Goal: Find specific page/section: Find specific page/section

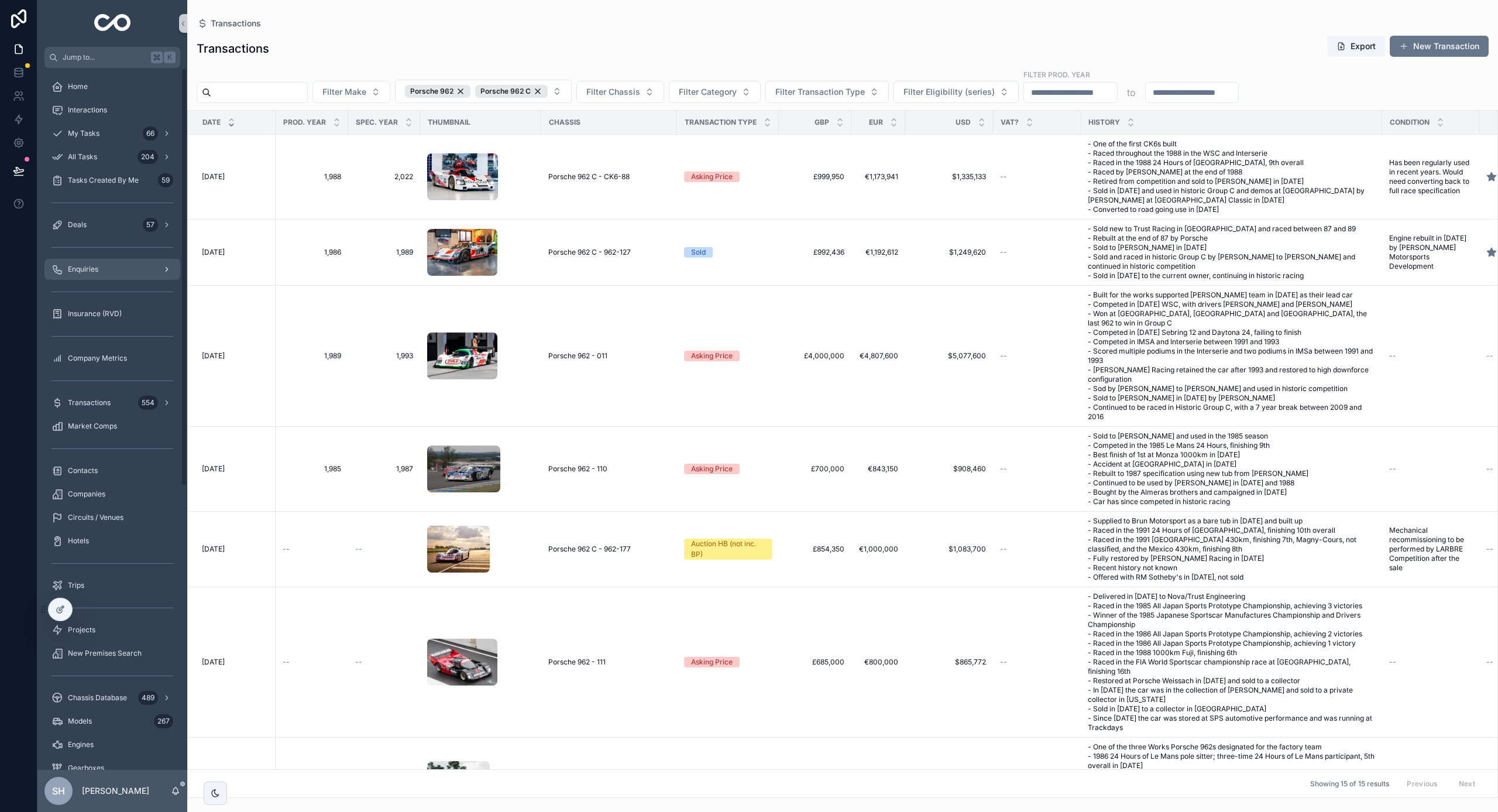
click at [76, 273] on span "Enquiries" at bounding box center [83, 269] width 31 height 9
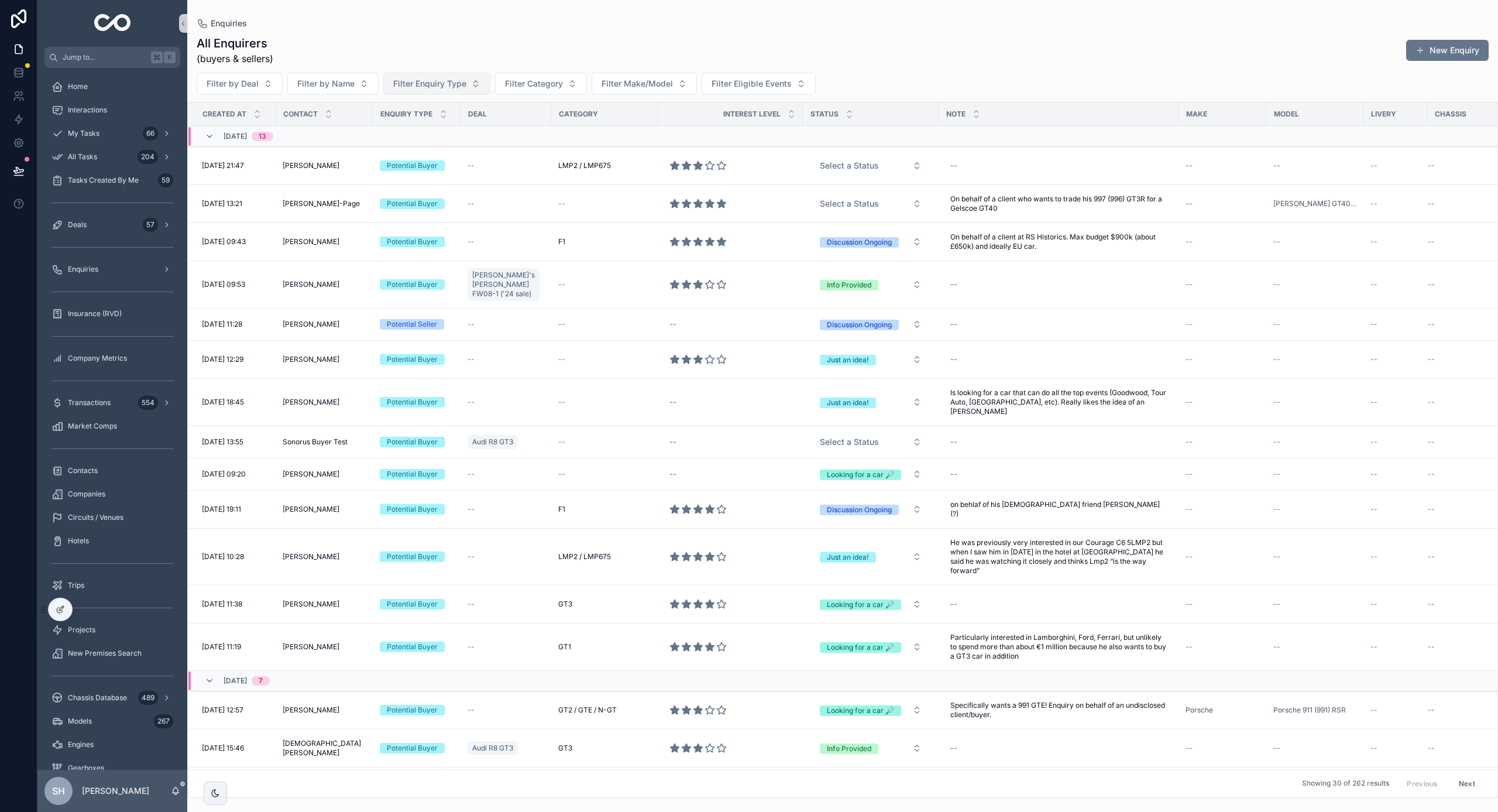
click at [444, 89] on button "Filter Enquiry Type" at bounding box center [437, 83] width 107 height 22
click at [428, 132] on div "Potential Buyer" at bounding box center [436, 131] width 141 height 18
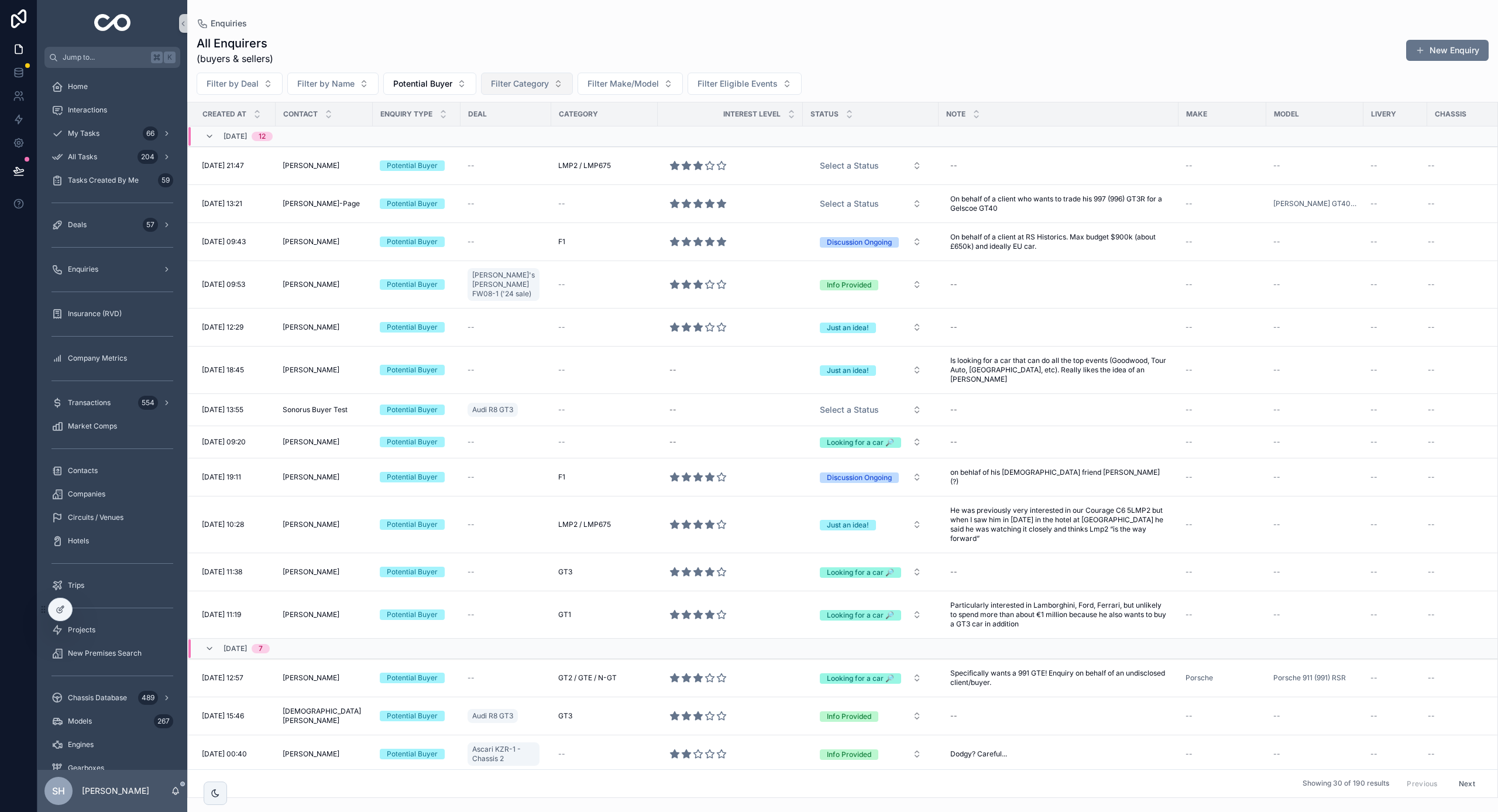
click at [535, 90] on button "Filter Category" at bounding box center [527, 83] width 92 height 22
click at [482, 188] on span "Group C" at bounding box center [476, 185] width 32 height 12
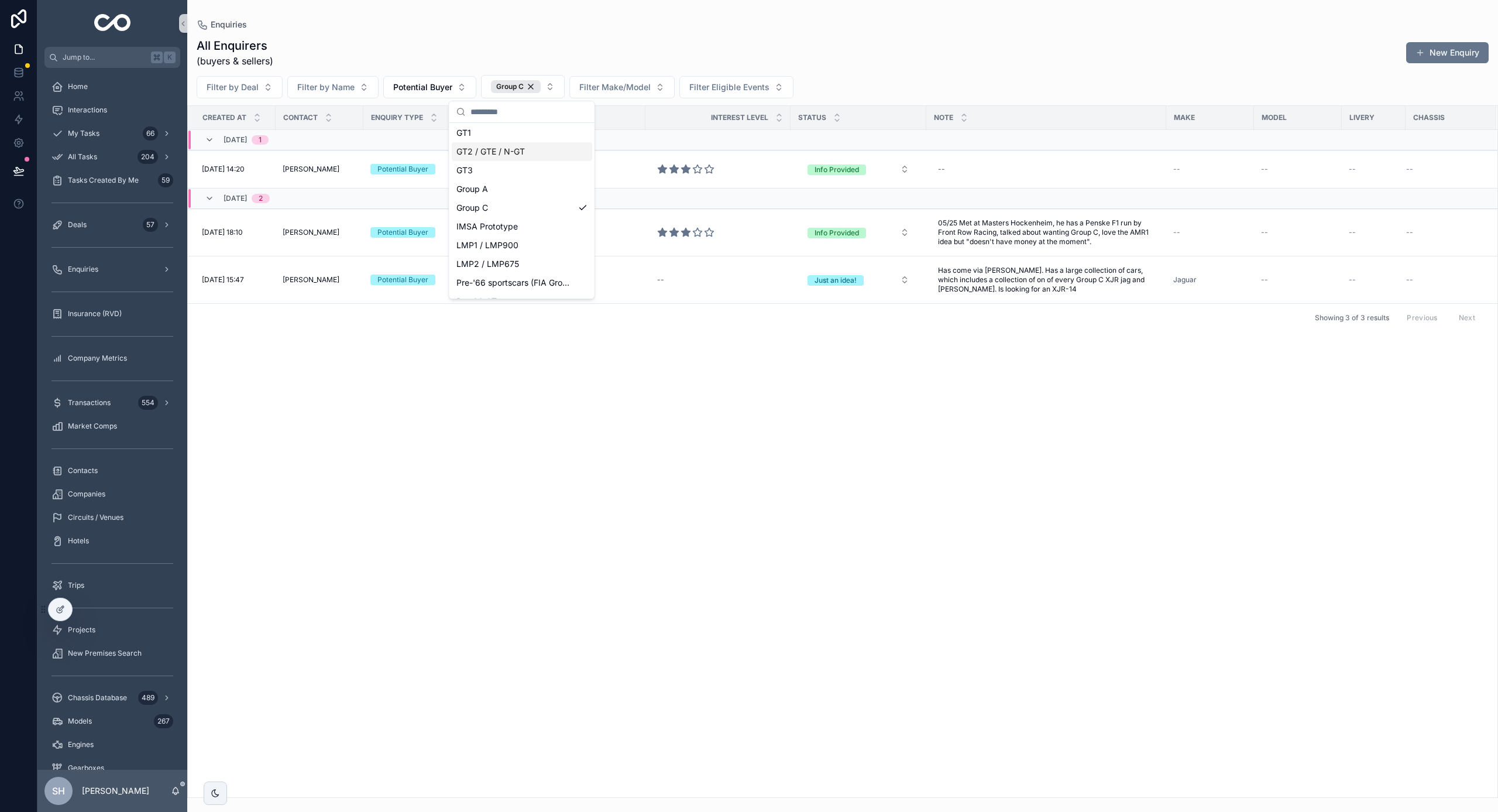
click at [498, 54] on div "All Enquirers (buyers & sellers) New Enquiry" at bounding box center [843, 53] width 1293 height 31
click at [463, 43] on div "All Enquirers (buyers & sellers) New Enquiry" at bounding box center [843, 53] width 1293 height 31
click at [175, 787] on icon "scrollable content" at bounding box center [175, 790] width 9 height 9
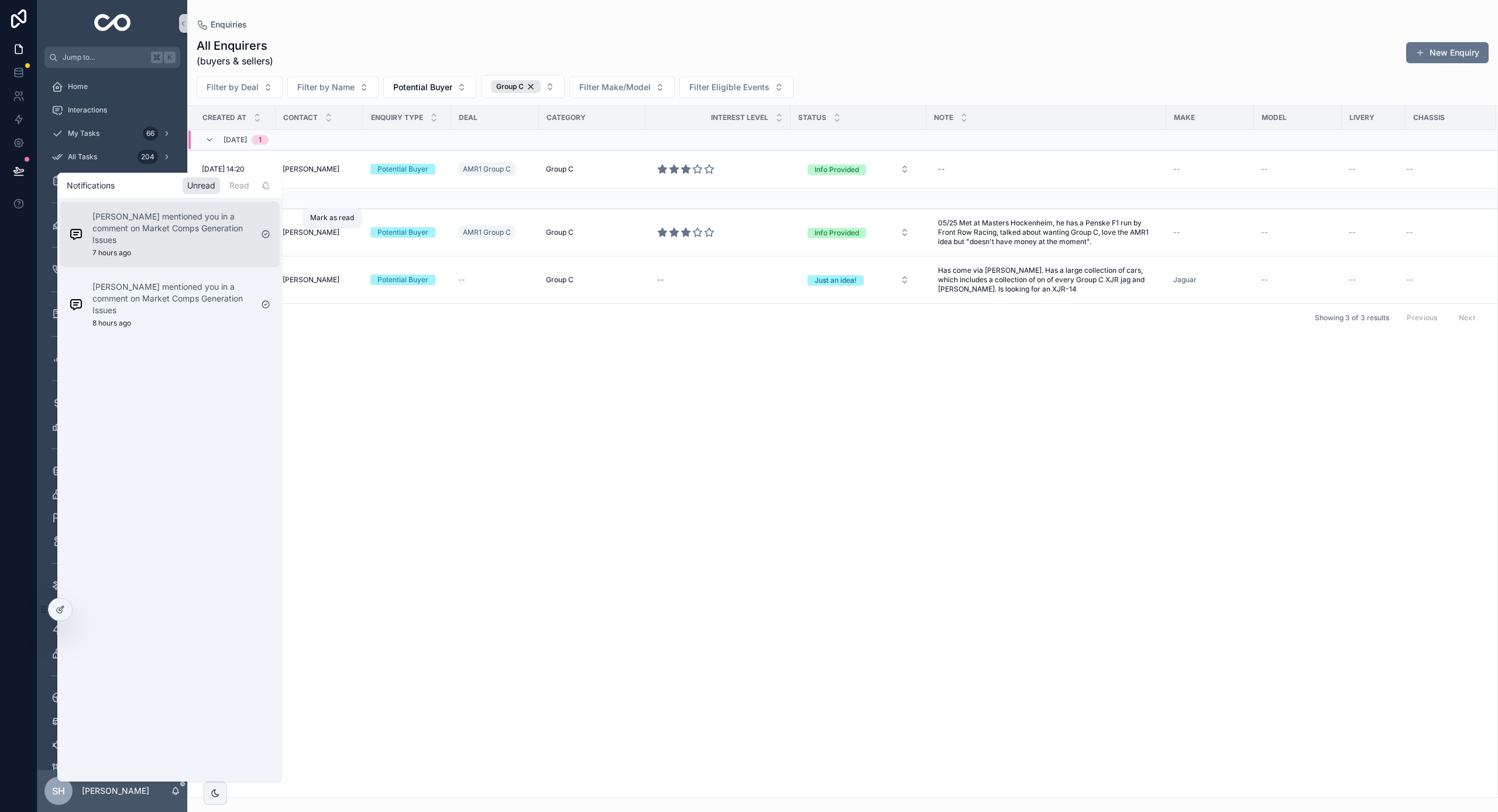
click at [268, 234] on icon "scrollable content" at bounding box center [265, 234] width 9 height 9
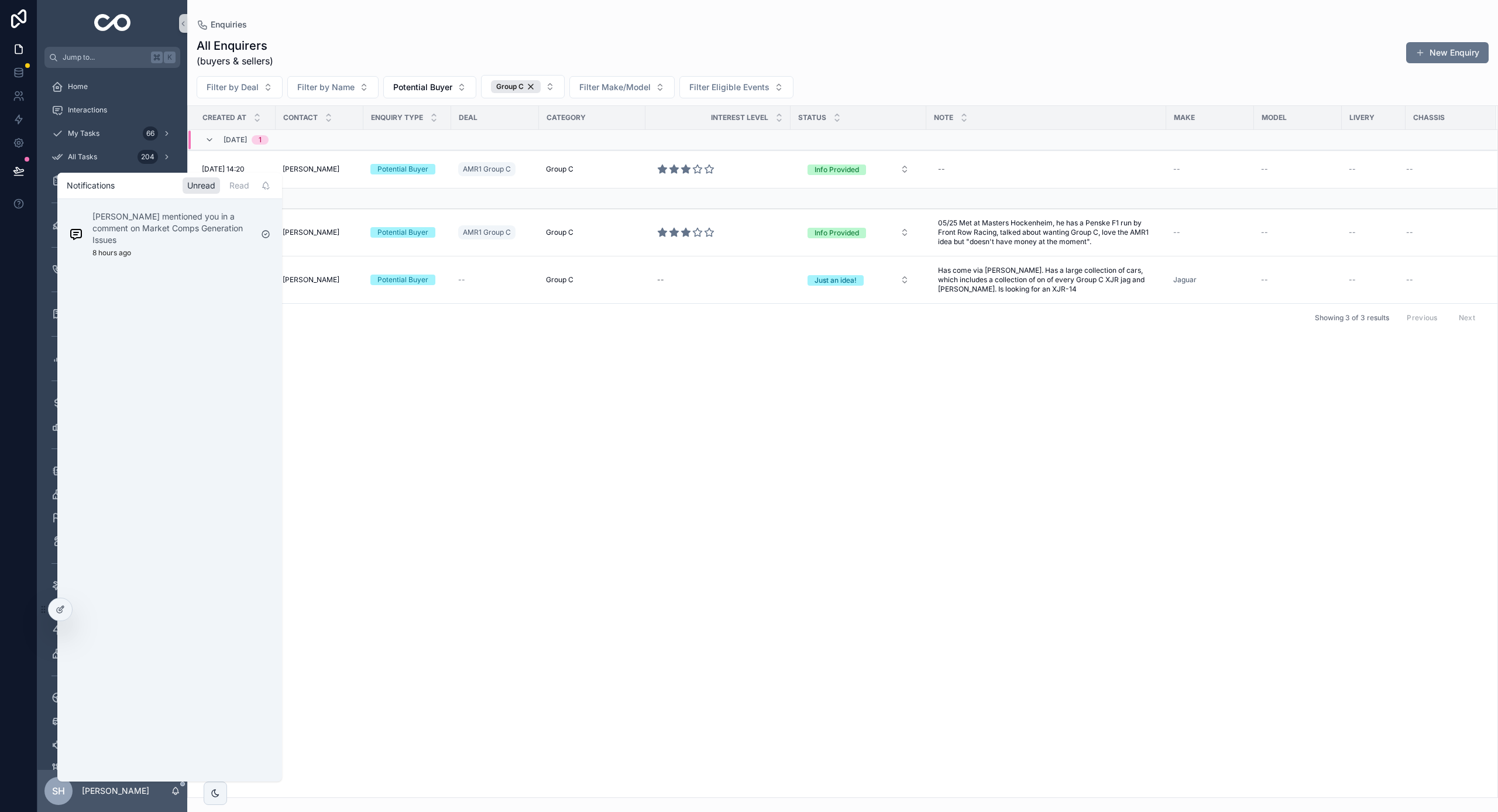
click at [268, 234] on icon "scrollable content" at bounding box center [265, 234] width 9 height 9
click at [430, 42] on div "All Enquirers (buyers & sellers) New Enquiry" at bounding box center [843, 53] width 1293 height 31
